Goal: Transaction & Acquisition: Purchase product/service

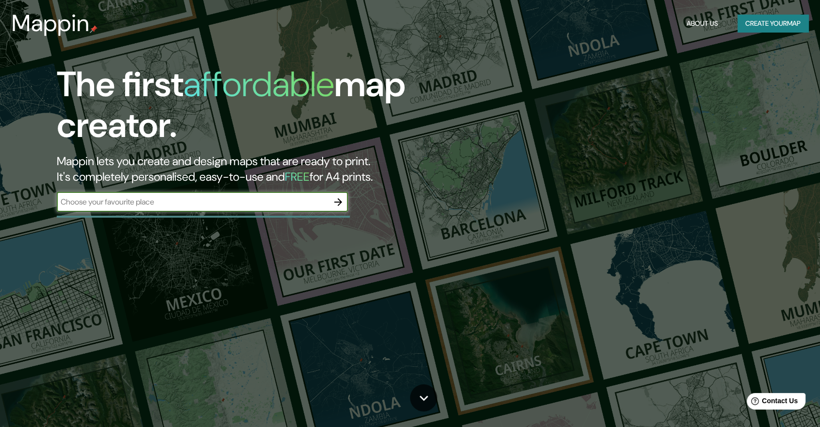
click at [228, 204] on input "text" at bounding box center [193, 201] width 272 height 11
paste input "[STREET_ADDRESS]"
type input "[STREET_ADDRESS]"
click at [336, 205] on icon "button" at bounding box center [339, 202] width 12 height 12
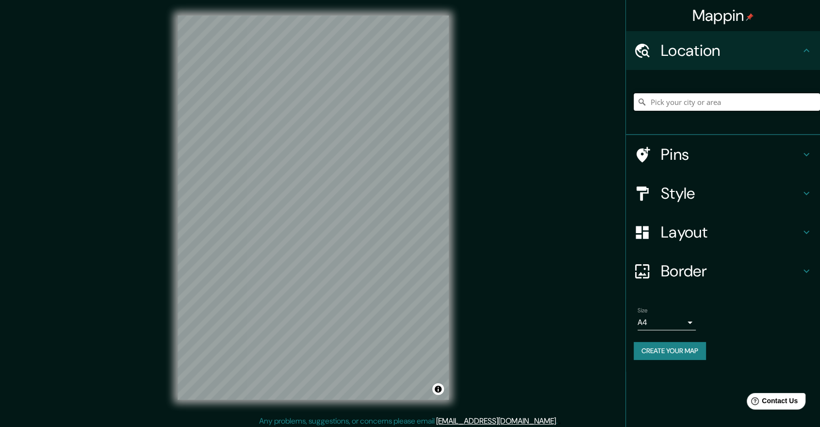
click at [701, 108] on input "Pick your city or area" at bounding box center [727, 101] width 186 height 17
click at [695, 106] on input "Pick your city or area" at bounding box center [727, 101] width 186 height 17
paste input "[STREET_ADDRESS]"
type input "[STREET_ADDRESS]"
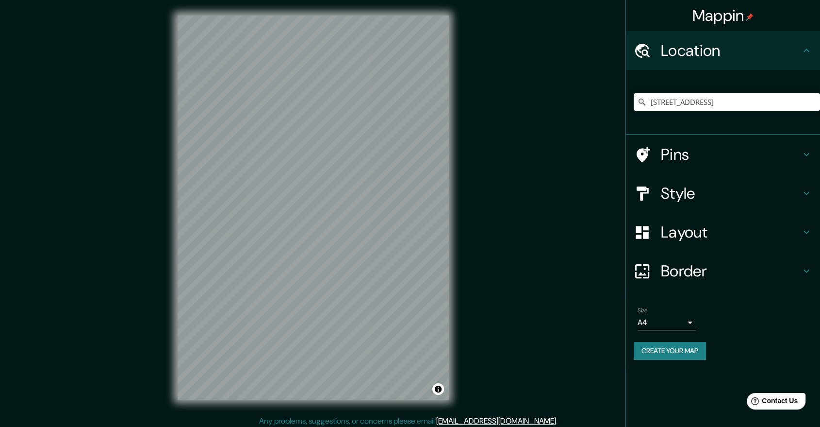
click at [714, 197] on h4 "Style" at bounding box center [731, 192] width 140 height 19
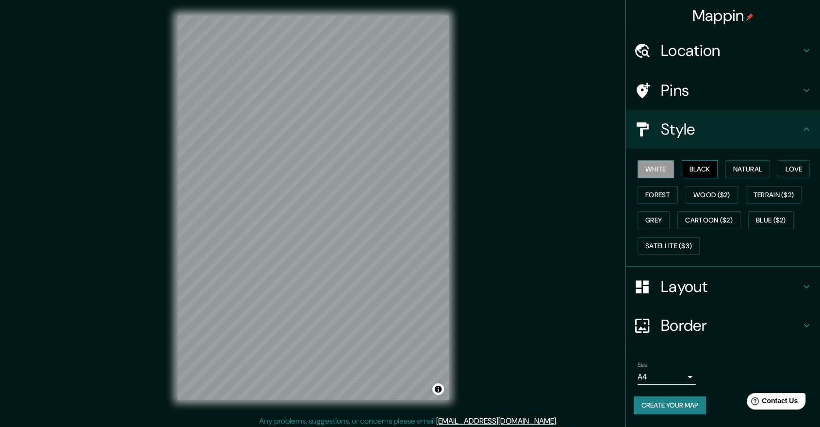
click at [698, 169] on button "Black" at bounding box center [700, 169] width 36 height 18
click at [757, 166] on button "Natural" at bounding box center [748, 169] width 45 height 18
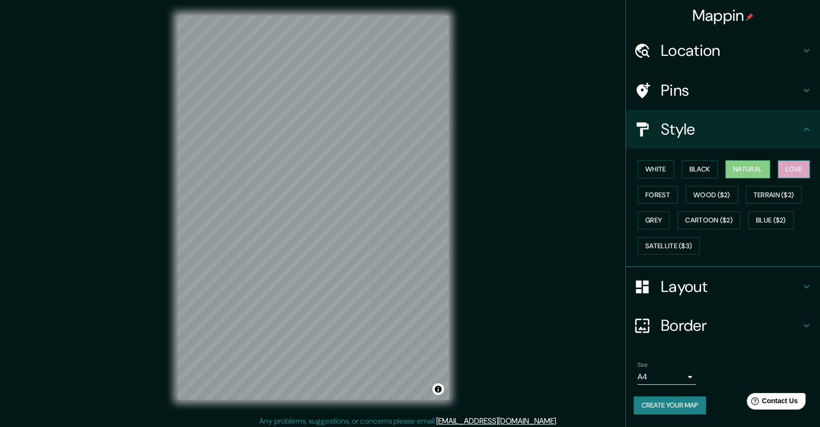
click at [799, 171] on button "Love" at bounding box center [794, 169] width 32 height 18
click at [657, 193] on button "Forest" at bounding box center [658, 195] width 40 height 18
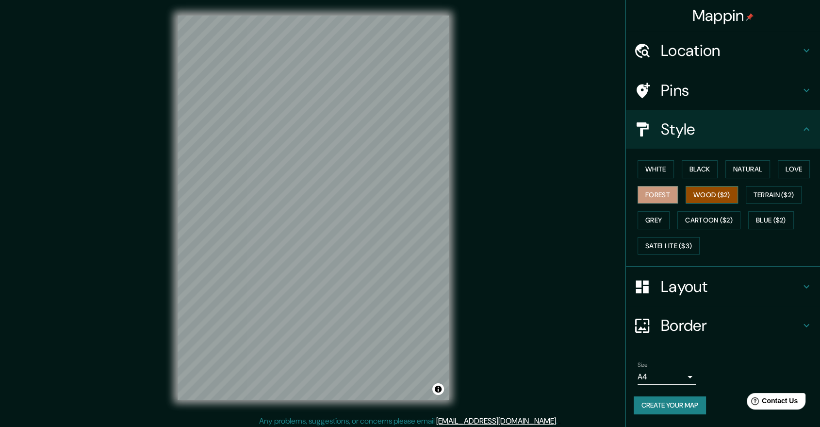
click at [711, 190] on button "Wood ($2)" at bounding box center [712, 195] width 52 height 18
click at [792, 197] on button "Terrain ($2)" at bounding box center [774, 195] width 56 height 18
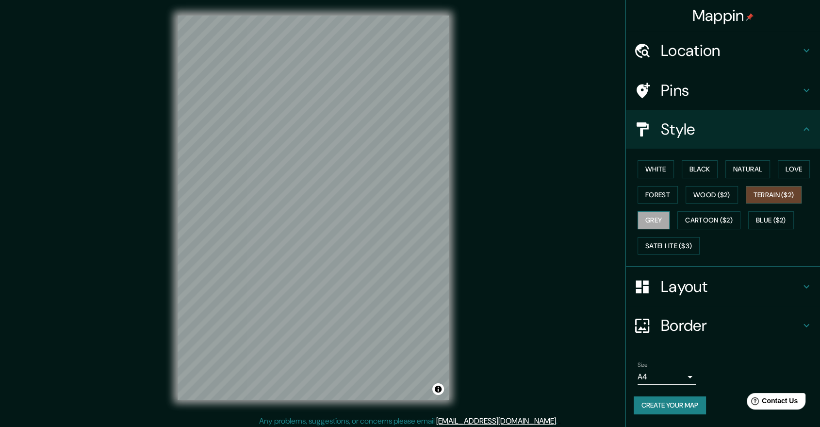
click at [655, 217] on button "Grey" at bounding box center [654, 220] width 32 height 18
click at [692, 216] on button "Cartoon ($2)" at bounding box center [709, 220] width 63 height 18
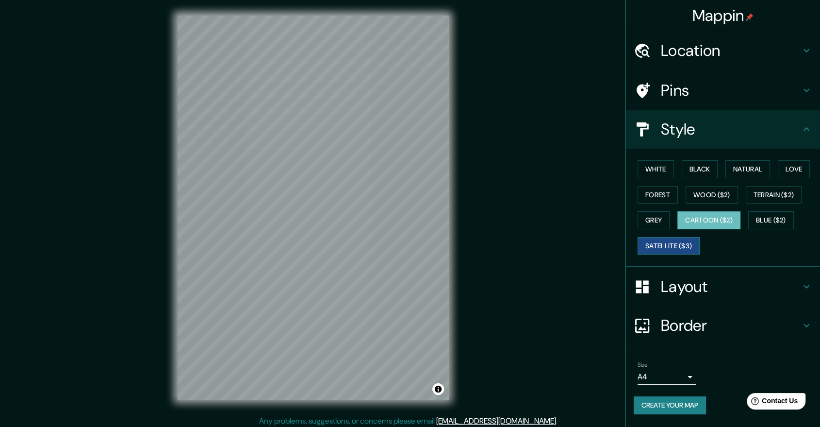
click at [676, 240] on button "Satellite ($3)" at bounding box center [669, 246] width 62 height 18
click at [761, 165] on button "Natural" at bounding box center [748, 169] width 45 height 18
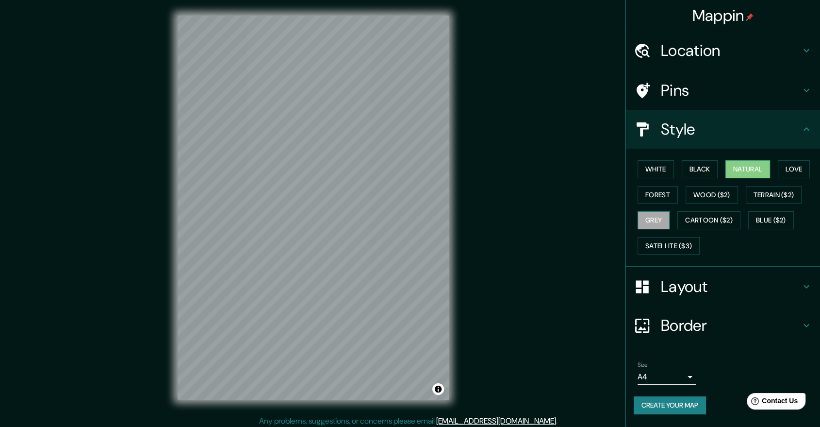
click at [661, 220] on button "Grey" at bounding box center [654, 220] width 32 height 18
click at [680, 242] on button "Satellite ($3)" at bounding box center [669, 246] width 62 height 18
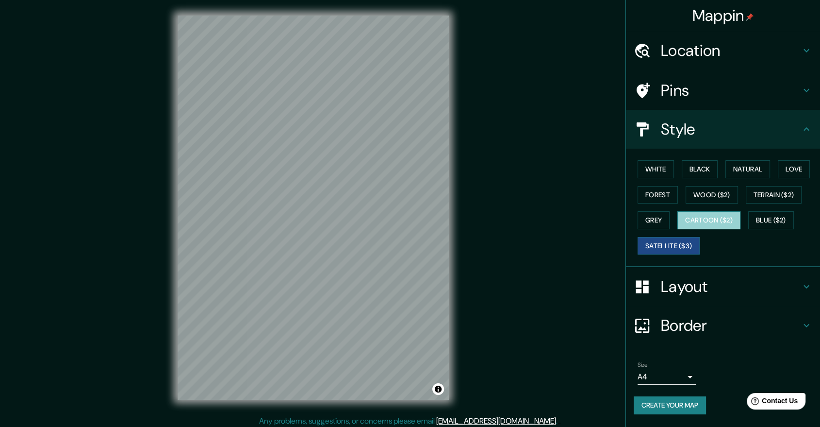
click at [715, 216] on button "Cartoon ($2)" at bounding box center [709, 220] width 63 height 18
click at [792, 217] on button "Blue ($2)" at bounding box center [772, 220] width 46 height 18
click at [670, 242] on button "Satellite ($3)" at bounding box center [669, 246] width 62 height 18
click at [713, 52] on h4 "Location" at bounding box center [731, 50] width 140 height 19
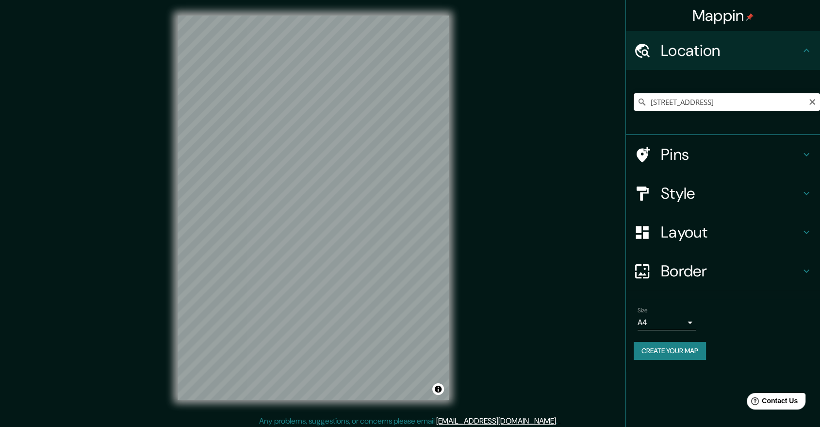
click at [801, 104] on input "[STREET_ADDRESS]" at bounding box center [727, 101] width 186 height 17
click at [745, 238] on h4 "Layout" at bounding box center [731, 231] width 140 height 19
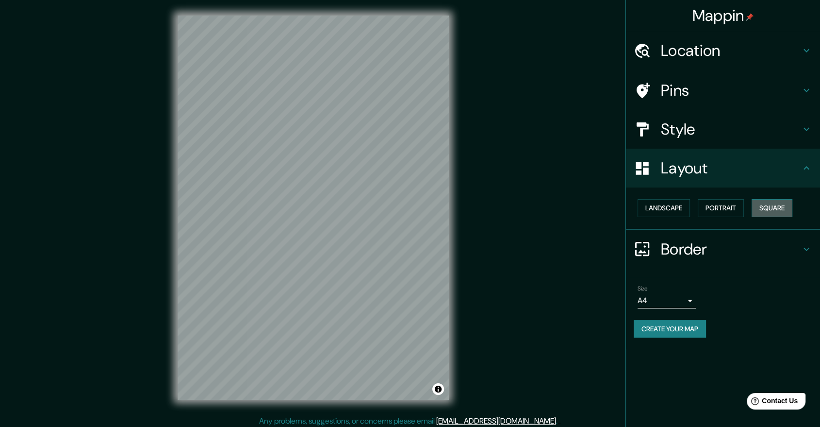
click at [762, 205] on button "Square" at bounding box center [772, 208] width 41 height 18
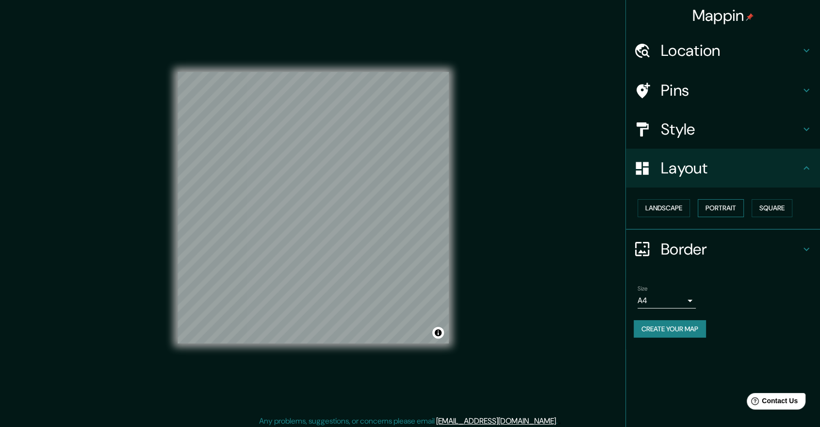
click at [724, 203] on button "Portrait" at bounding box center [721, 208] width 46 height 18
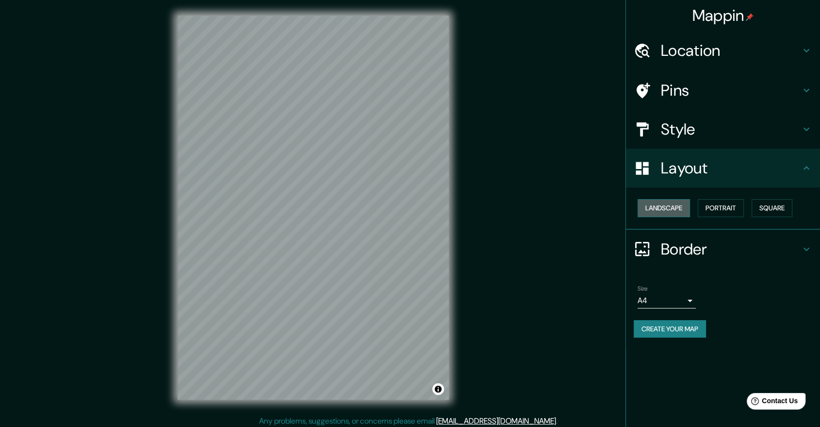
click at [684, 209] on button "Landscape" at bounding box center [664, 208] width 52 height 18
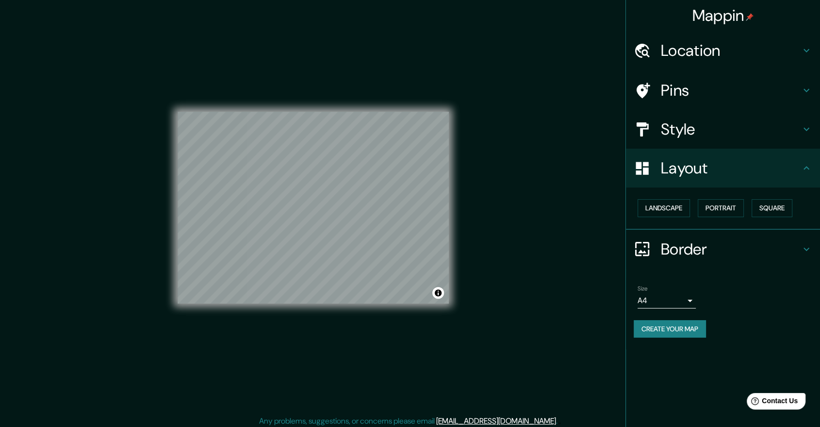
click at [717, 251] on h4 "Border" at bounding box center [731, 248] width 140 height 19
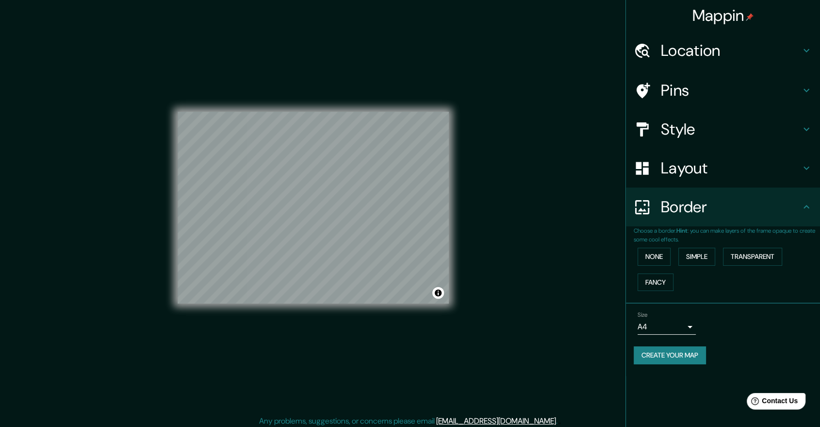
click at [701, 244] on div "None Simple Transparent Fancy" at bounding box center [727, 269] width 186 height 51
click at [698, 250] on button "Simple" at bounding box center [697, 257] width 37 height 18
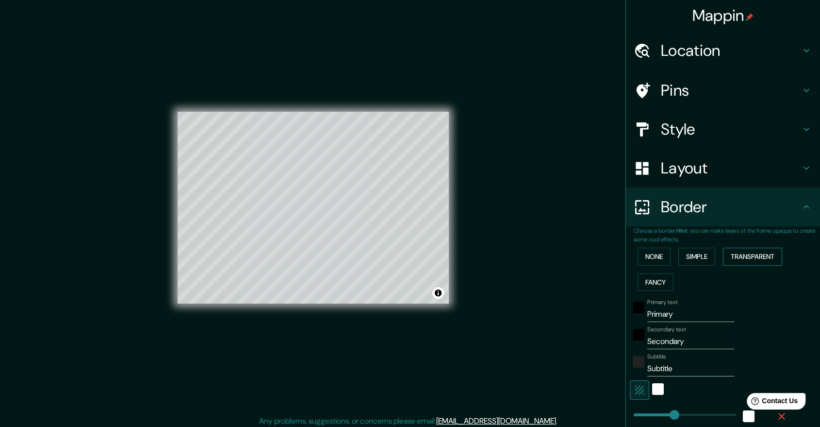
click at [739, 259] on button "Transparent" at bounding box center [752, 257] width 59 height 18
drag, startPoint x: 626, startPoint y: 271, endPoint x: 645, endPoint y: 269, distance: 19.0
click at [634, 271] on div "None Simple Transparent Fancy" at bounding box center [727, 269] width 186 height 51
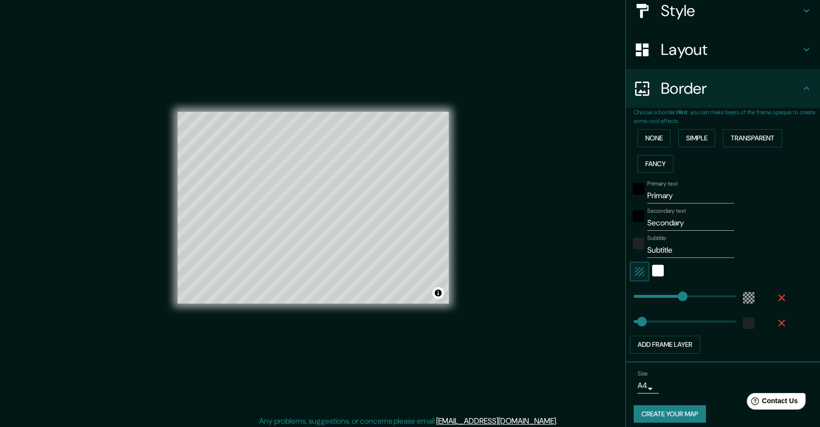
scroll to position [125, 0]
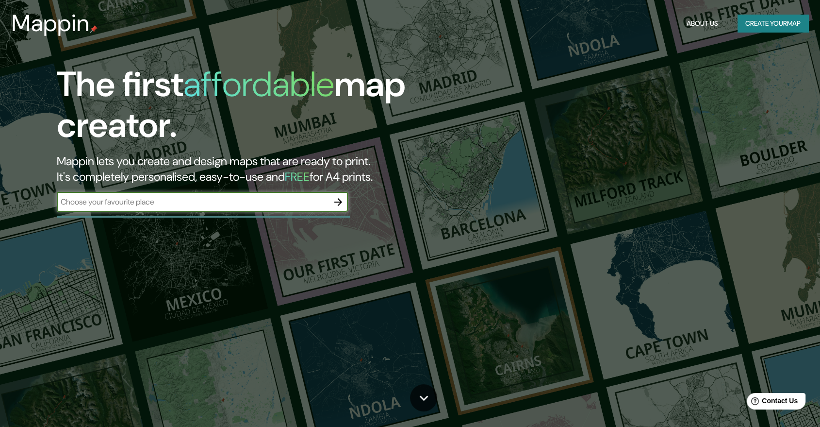
click at [273, 198] on input "text" at bounding box center [193, 201] width 272 height 11
type input "[STREET_ADDRESS]"
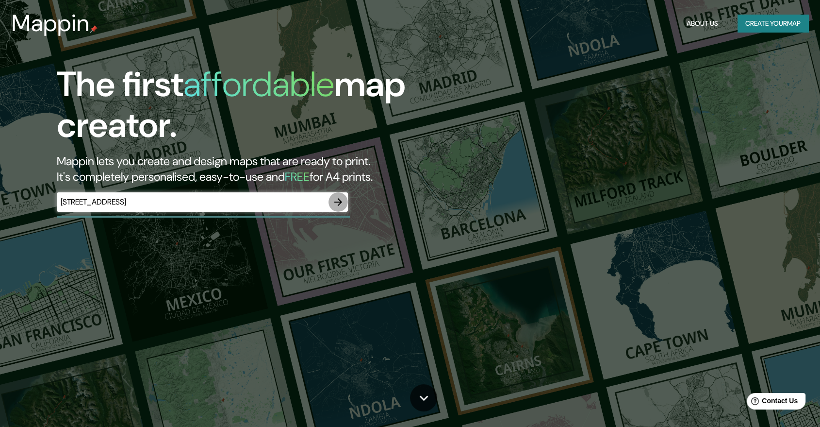
scroll to position [0, 0]
click at [338, 202] on icon "button" at bounding box center [339, 202] width 12 height 12
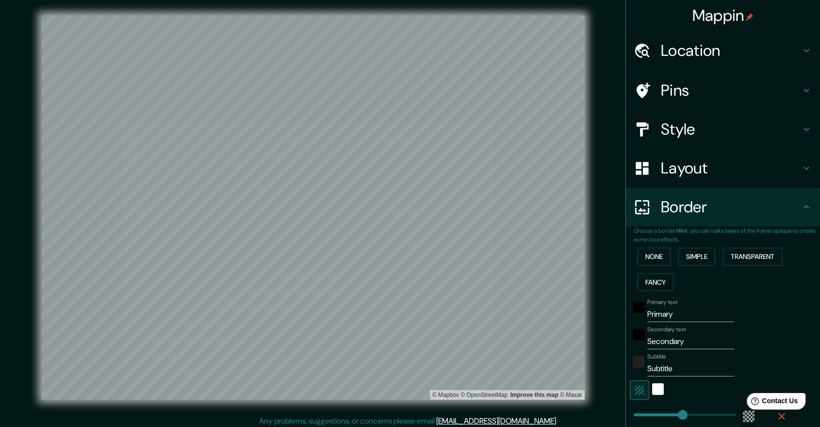
click at [664, 55] on h4 "Location" at bounding box center [731, 50] width 140 height 19
type input "597"
type input "99"
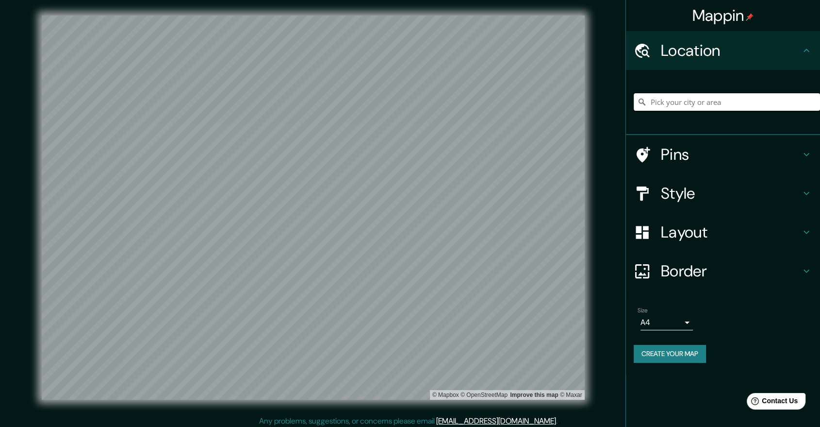
click at [686, 103] on input "Pick your city or area" at bounding box center [727, 101] width 186 height 17
paste input "[STREET_ADDRESS]"
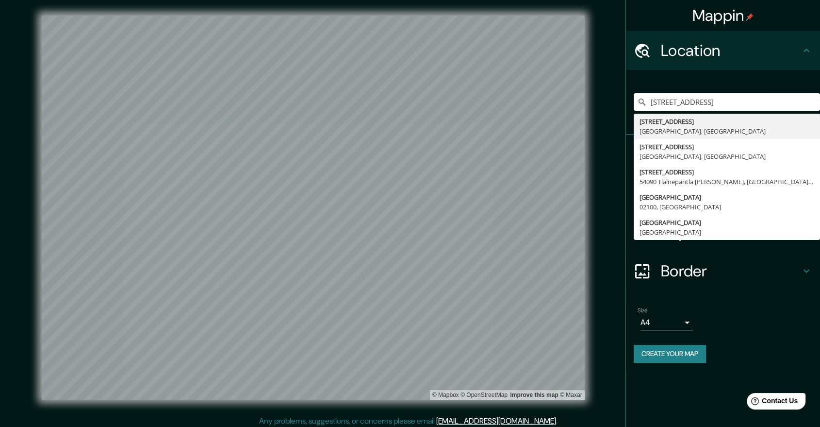
type input "[STREET_ADDRESS]"
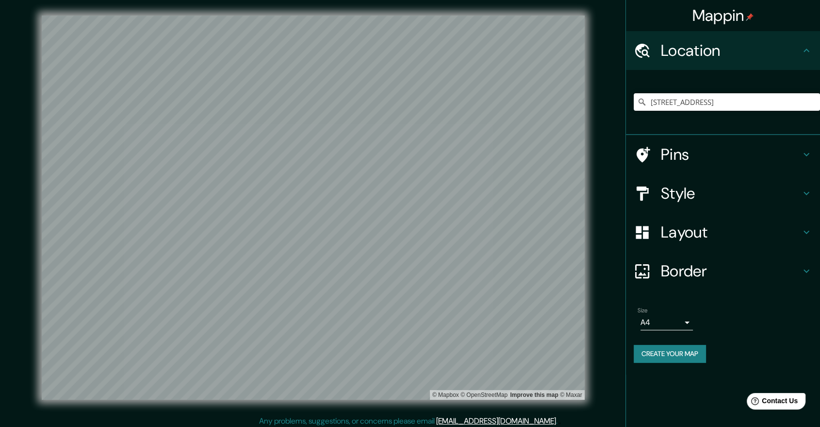
click at [586, 111] on div "© Mapbox © OpenStreetMap Improve this map © Maxar" at bounding box center [313, 207] width 574 height 415
click at [760, 150] on h4 "Pins" at bounding box center [731, 154] width 140 height 19
type input "597"
type input "99"
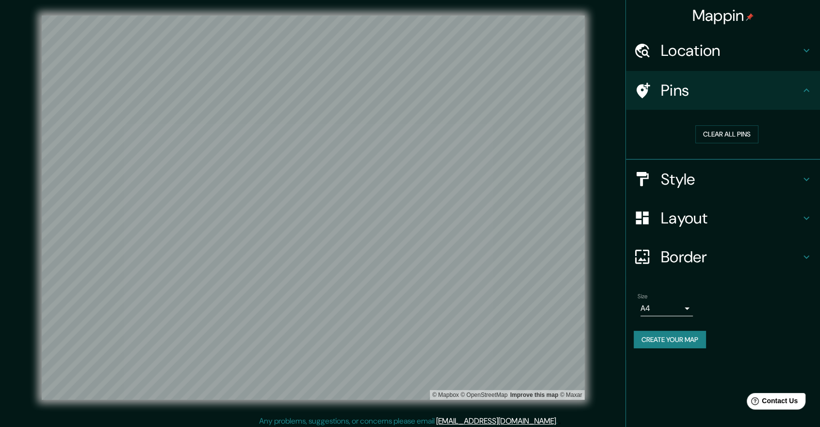
click at [774, 179] on h4 "Style" at bounding box center [731, 178] width 140 height 19
type input "597"
type input "99"
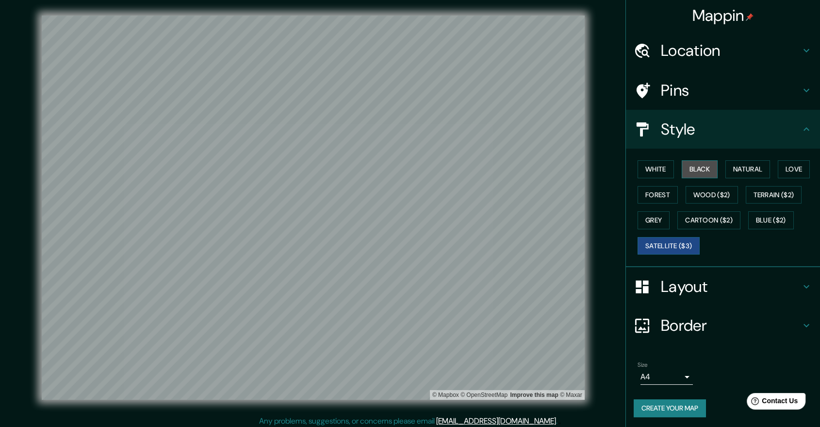
click at [694, 163] on button "Black" at bounding box center [700, 169] width 36 height 18
click at [668, 172] on div "White Black Natural Love Forest Wood ($2) Terrain ($2) Grey Cartoon ($2) Blue (…" at bounding box center [727, 207] width 186 height 102
click at [664, 171] on button "White" at bounding box center [656, 169] width 36 height 18
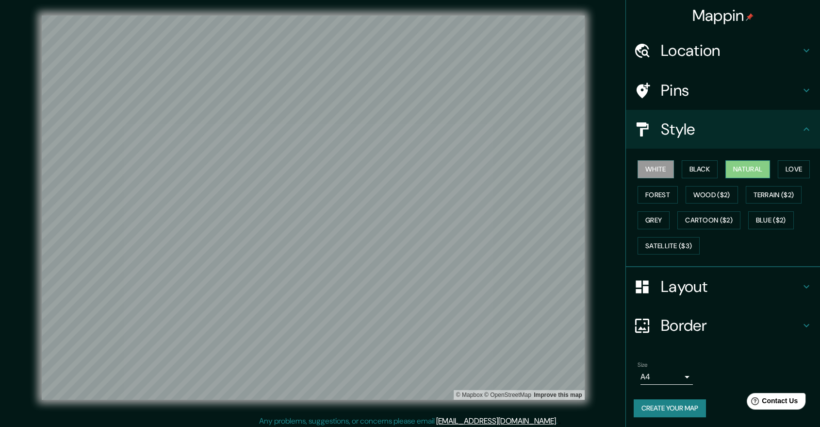
click at [741, 169] on button "Natural" at bounding box center [748, 169] width 45 height 18
click at [799, 170] on button "Love" at bounding box center [794, 169] width 32 height 18
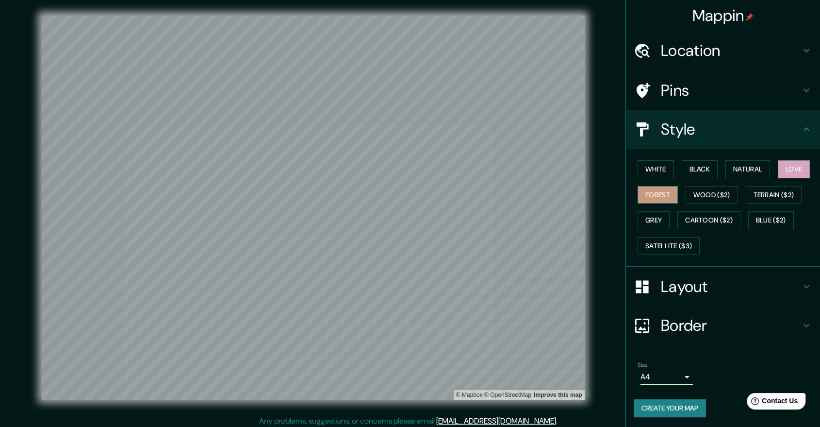
click at [649, 196] on button "Forest" at bounding box center [658, 195] width 40 height 18
click at [689, 187] on button "Wood ($2)" at bounding box center [712, 195] width 52 height 18
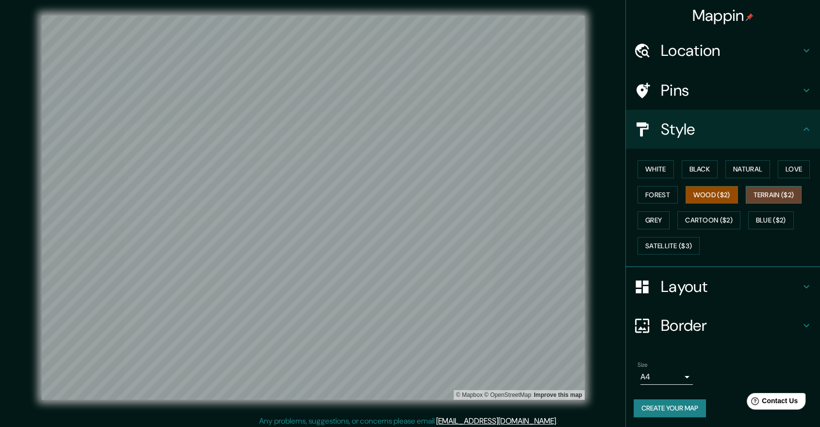
click at [795, 193] on button "Terrain ($2)" at bounding box center [774, 195] width 56 height 18
click at [654, 225] on button "Grey" at bounding box center [654, 220] width 32 height 18
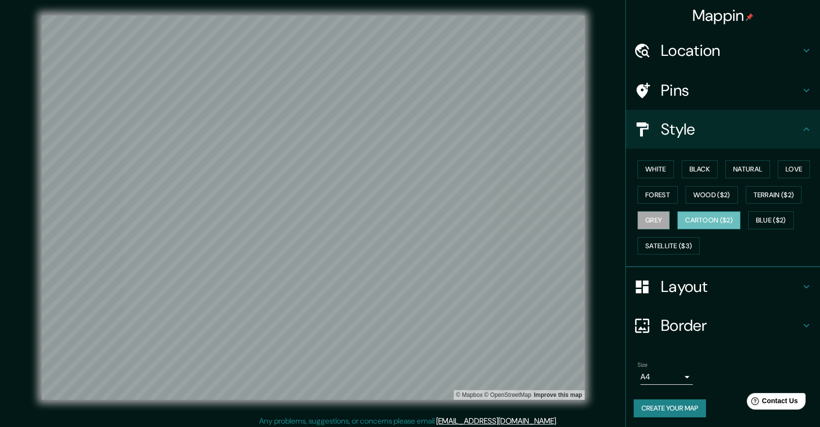
click at [695, 219] on button "Cartoon ($2)" at bounding box center [709, 220] width 63 height 18
click at [759, 213] on button "Blue ($2)" at bounding box center [772, 220] width 46 height 18
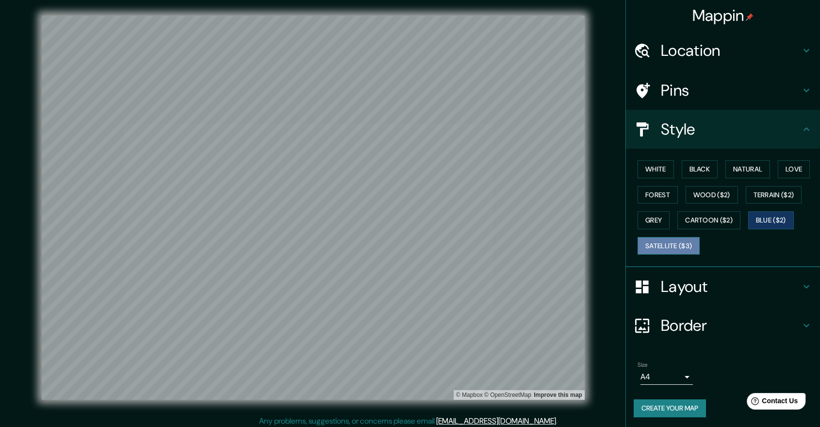
click at [663, 248] on button "Satellite ($3)" at bounding box center [669, 246] width 62 height 18
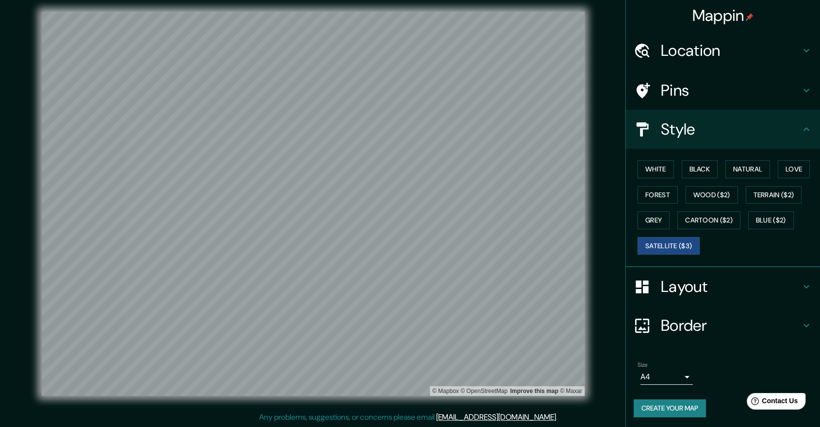
click at [724, 325] on h4 "Border" at bounding box center [731, 325] width 140 height 19
type input "597"
type input "99"
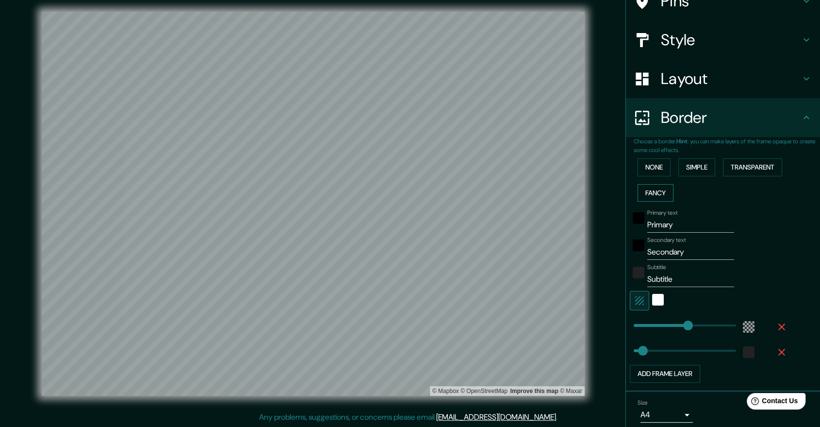
scroll to position [128, 0]
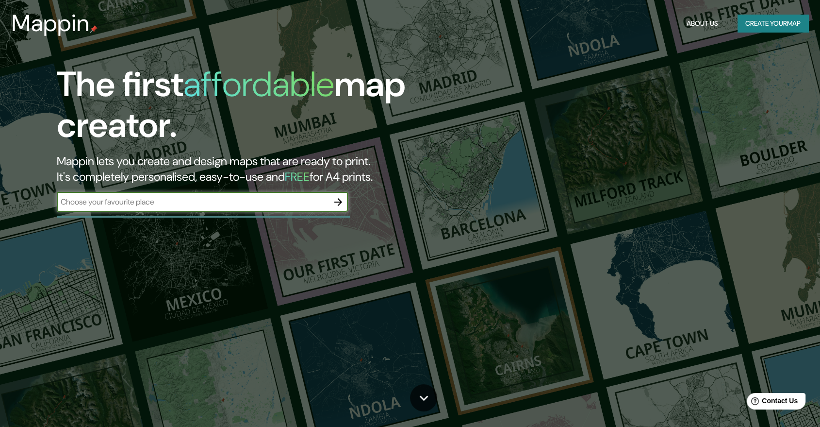
click at [760, 29] on button "Create your map" at bounding box center [773, 24] width 71 height 18
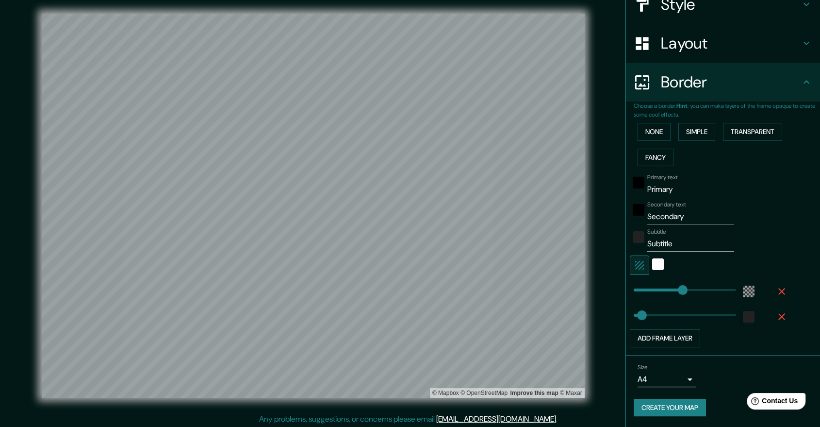
scroll to position [4, 0]
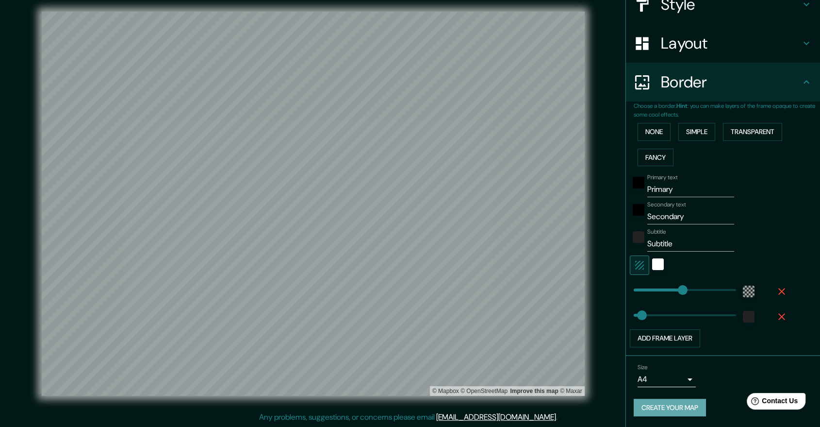
click at [685, 406] on button "Create your map" at bounding box center [670, 408] width 72 height 18
